Goal: Transaction & Acquisition: Purchase product/service

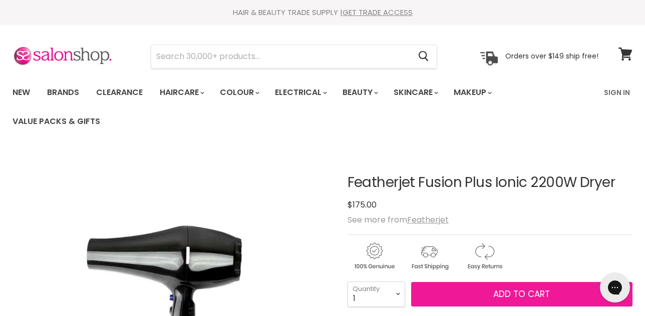
click at [461, 292] on button "Add to cart" at bounding box center [521, 294] width 221 height 25
click at [504, 290] on span "Add to cart" at bounding box center [521, 294] width 57 height 12
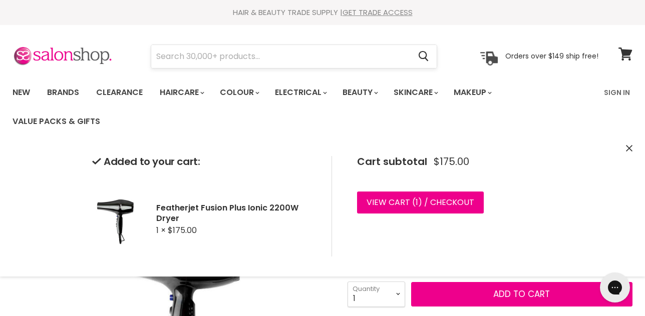
click at [175, 58] on input "Search" at bounding box center [280, 56] width 259 height 23
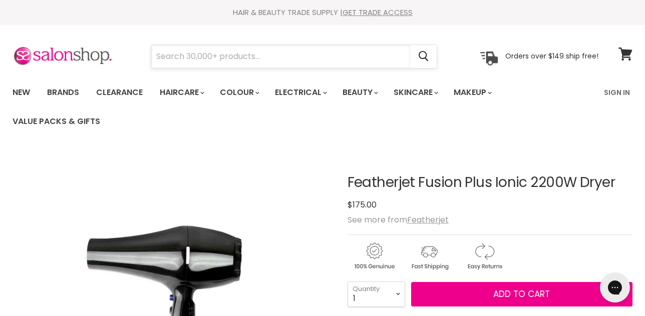
click at [168, 58] on input "Search" at bounding box center [280, 56] width 259 height 23
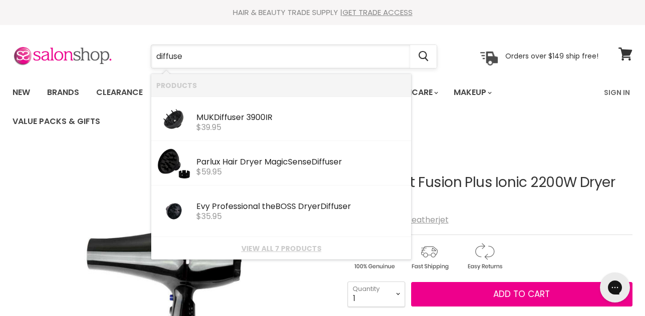
type input "diffuser"
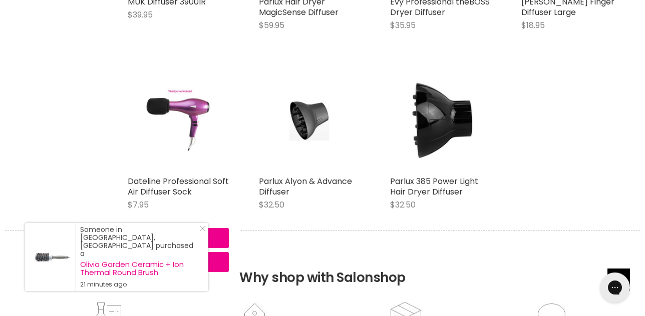
scroll to position [365, 0]
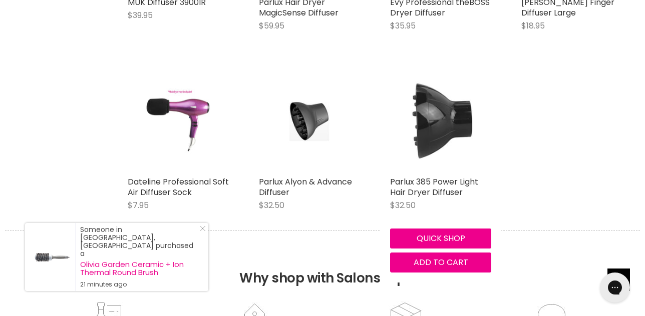
click at [434, 131] on img "Main content" at bounding box center [440, 121] width 101 height 101
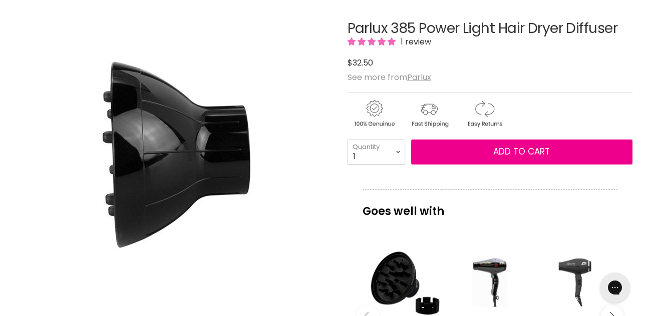
scroll to position [151, 0]
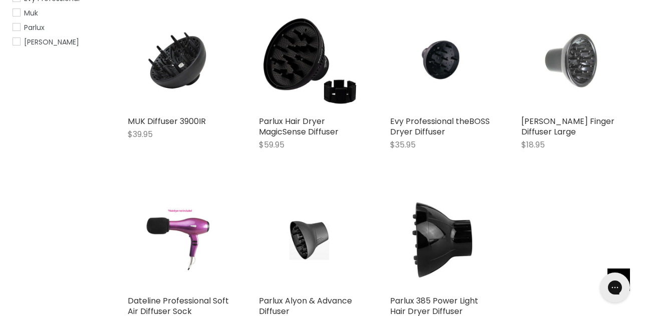
scroll to position [241, 0]
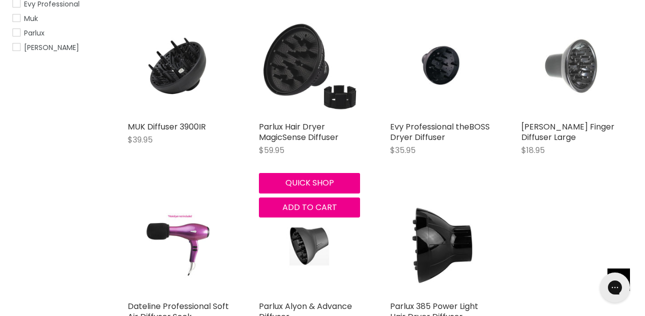
click at [284, 68] on img "Main content" at bounding box center [309, 66] width 101 height 101
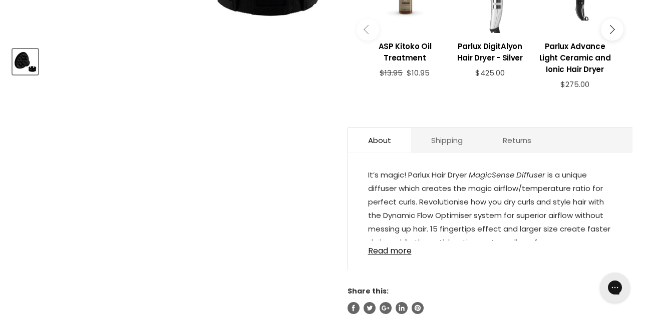
scroll to position [431, 0]
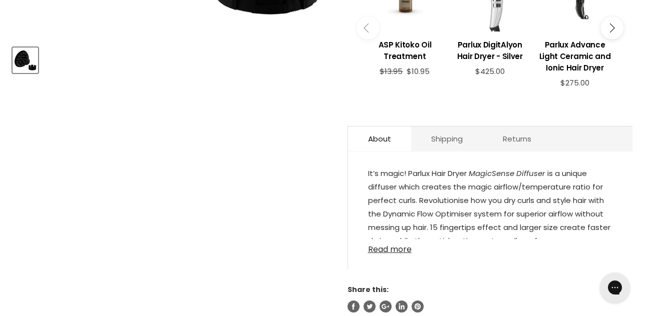
click at [404, 251] on link "Read more" at bounding box center [490, 246] width 244 height 15
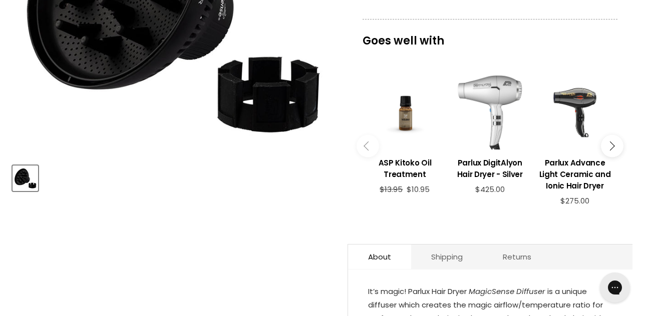
scroll to position [204, 0]
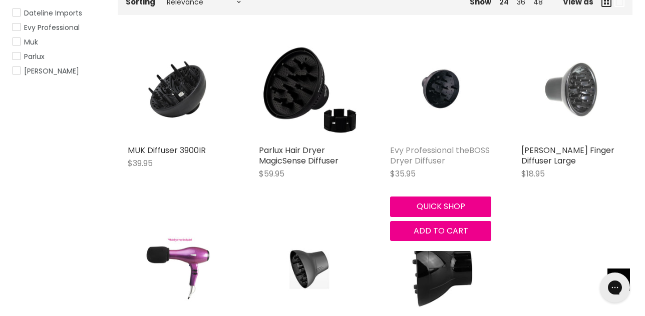
click at [421, 155] on link "Evy Professional theBOSS Dryer Diffuser" at bounding box center [440, 156] width 100 height 22
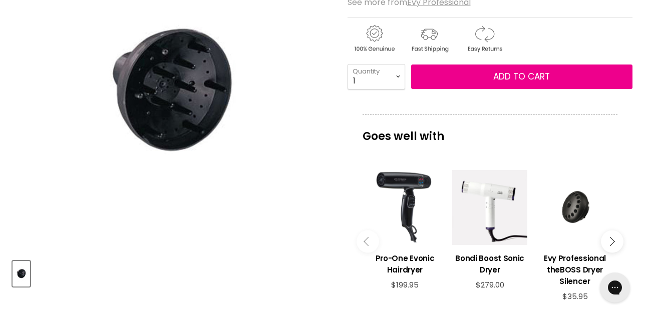
scroll to position [205, 0]
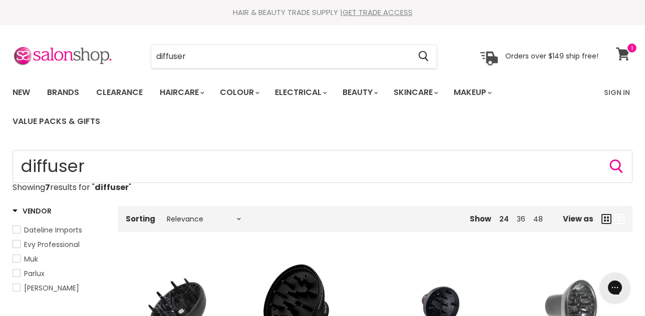
click at [626, 50] on span at bounding box center [631, 48] width 11 height 11
